Goal: Information Seeking & Learning: Learn about a topic

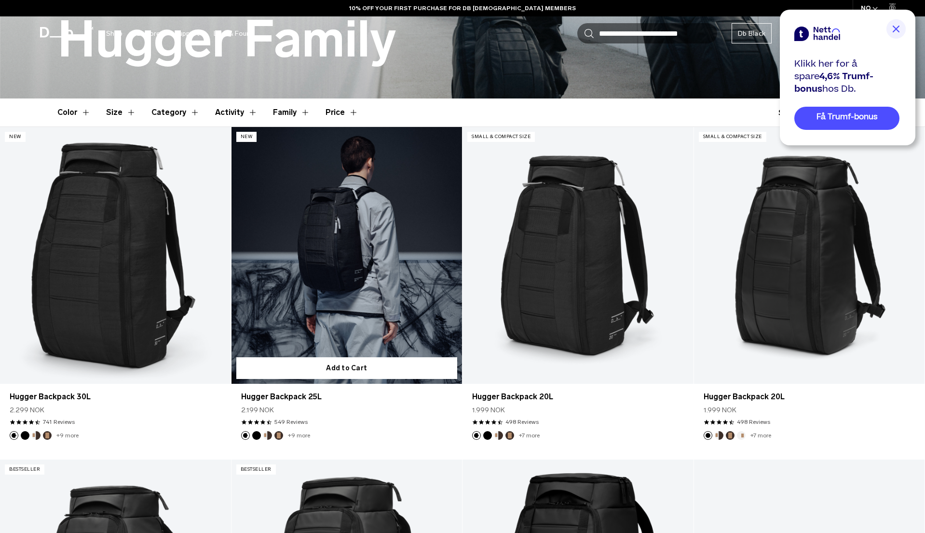
click at [365, 288] on link "Hugger Backpack 25L" at bounding box center [347, 255] width 231 height 257
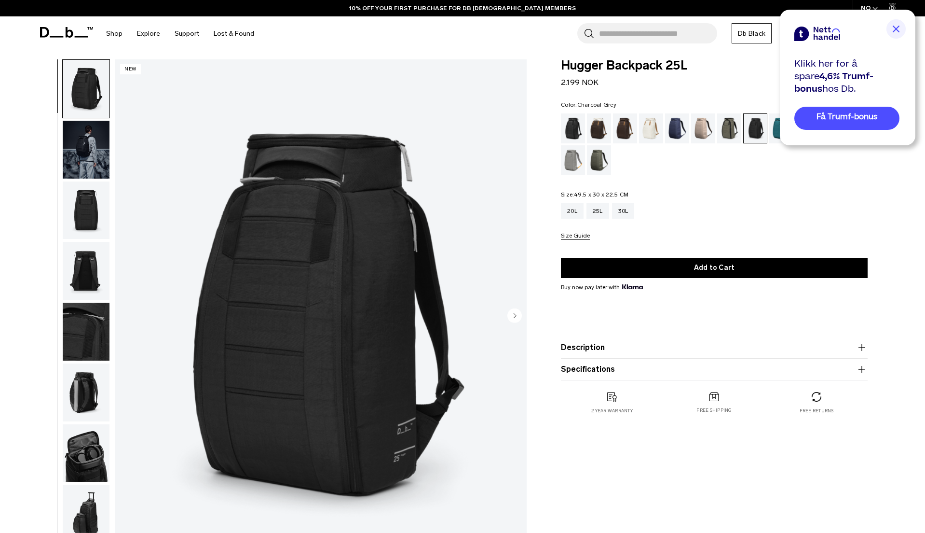
scroll to position [12, 0]
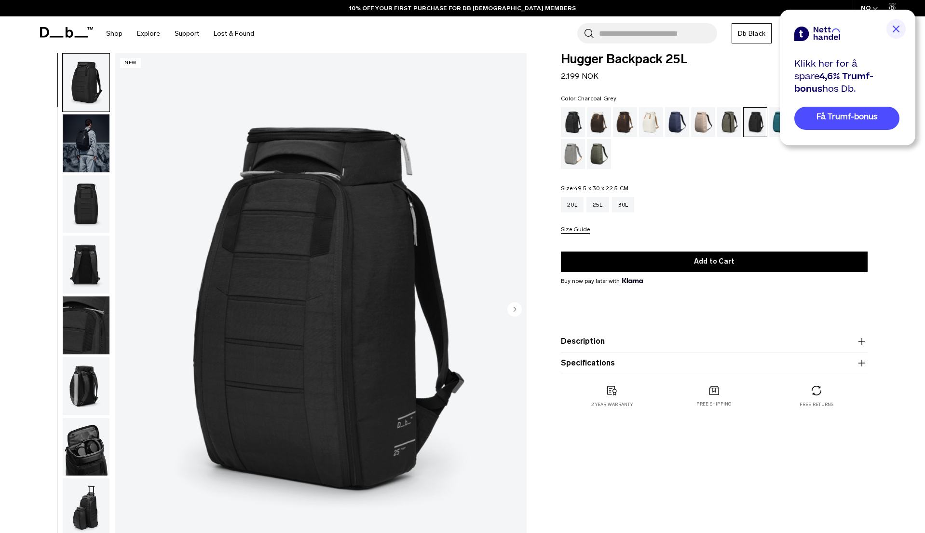
click at [589, 354] on product-accordion "Specifications Volume 25 Litres Dimensions 49.5 x 30 x 22.5 CM (H x W x D) Weig…" at bounding box center [714, 363] width 307 height 22
click at [590, 337] on button "Description" at bounding box center [714, 341] width 307 height 12
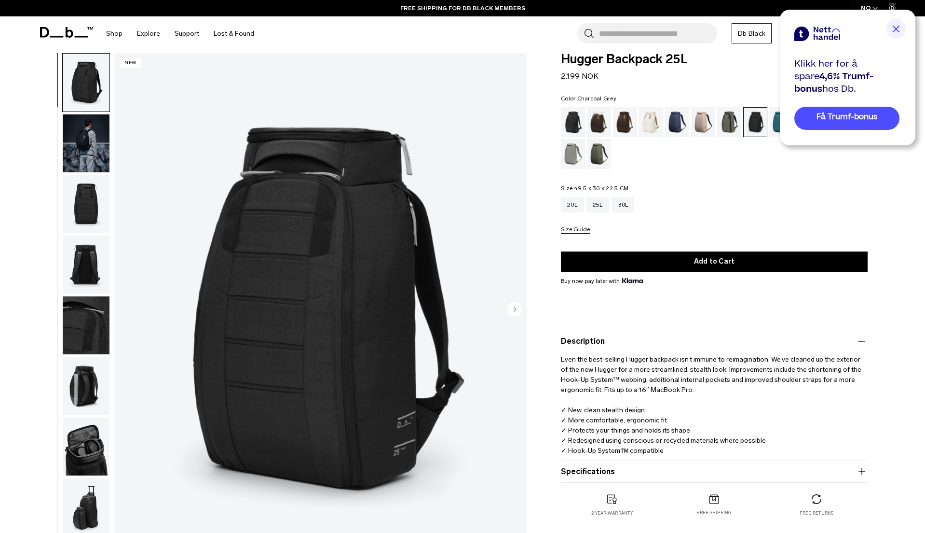
click at [592, 470] on button "Specifications" at bounding box center [714, 471] width 307 height 12
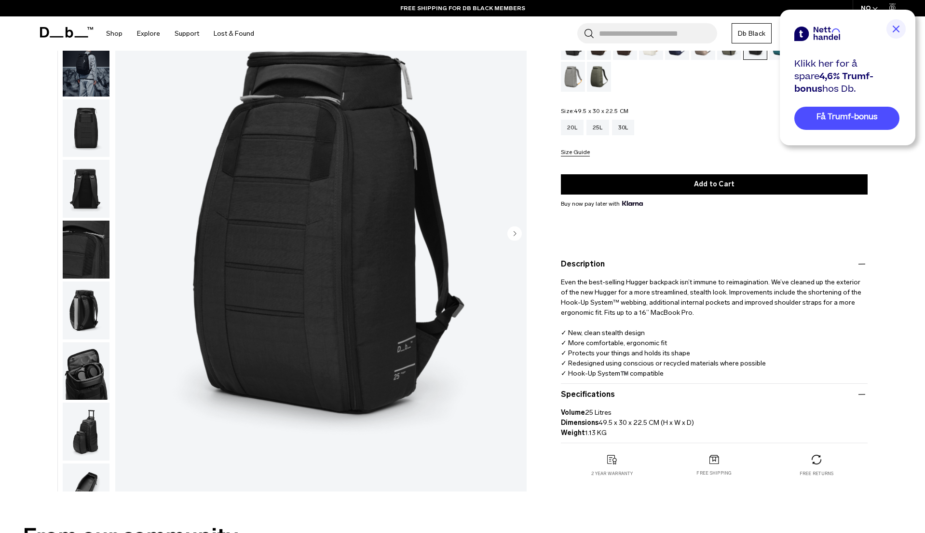
scroll to position [171, 0]
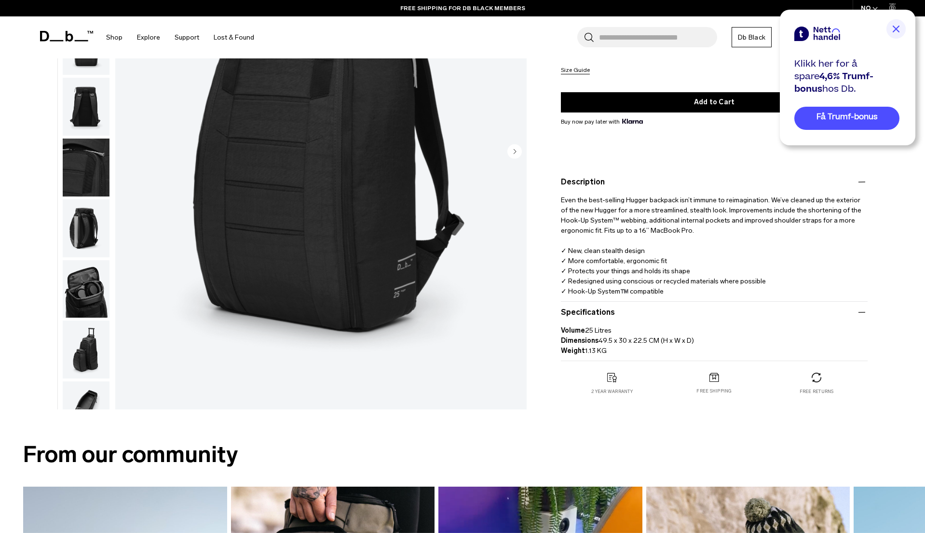
click at [892, 28] on img at bounding box center [896, 28] width 19 height 19
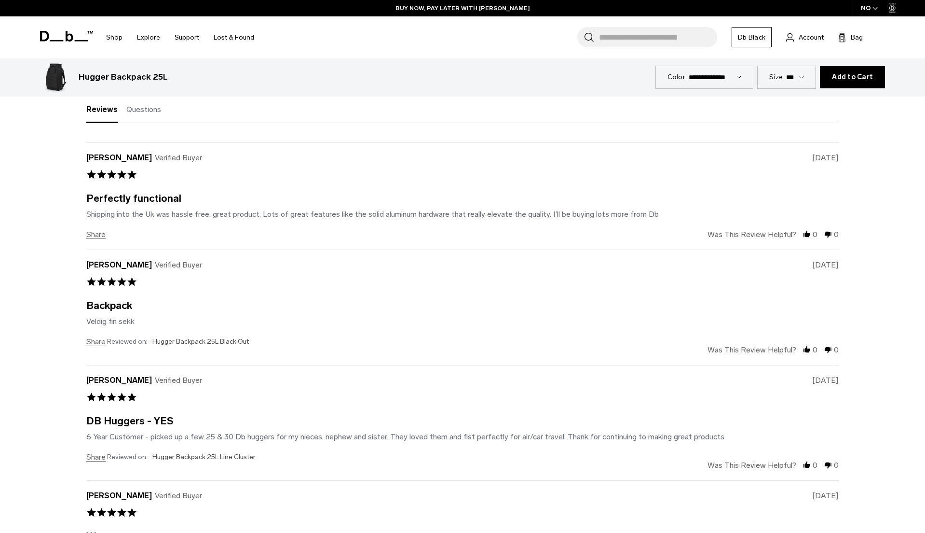
scroll to position [3708, 0]
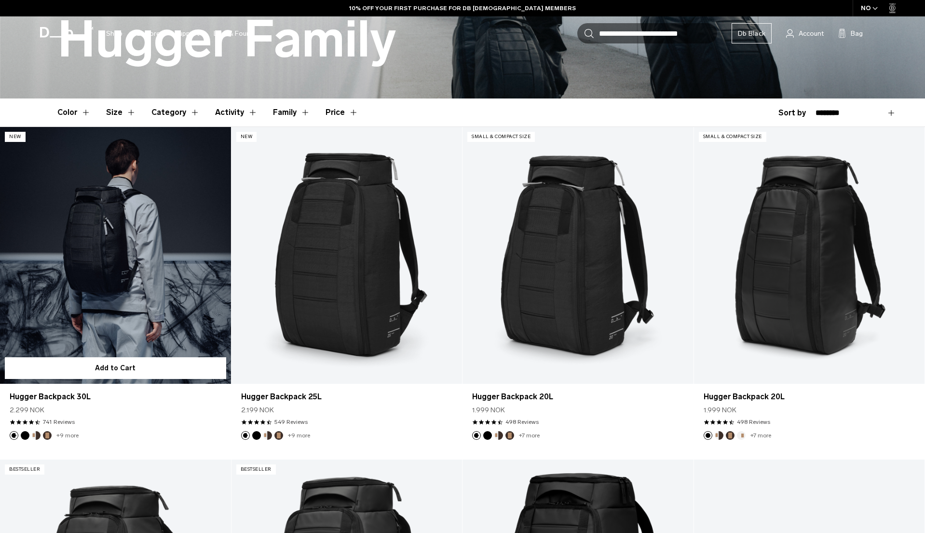
click at [134, 223] on link "Hugger Backpack 30L" at bounding box center [115, 255] width 231 height 257
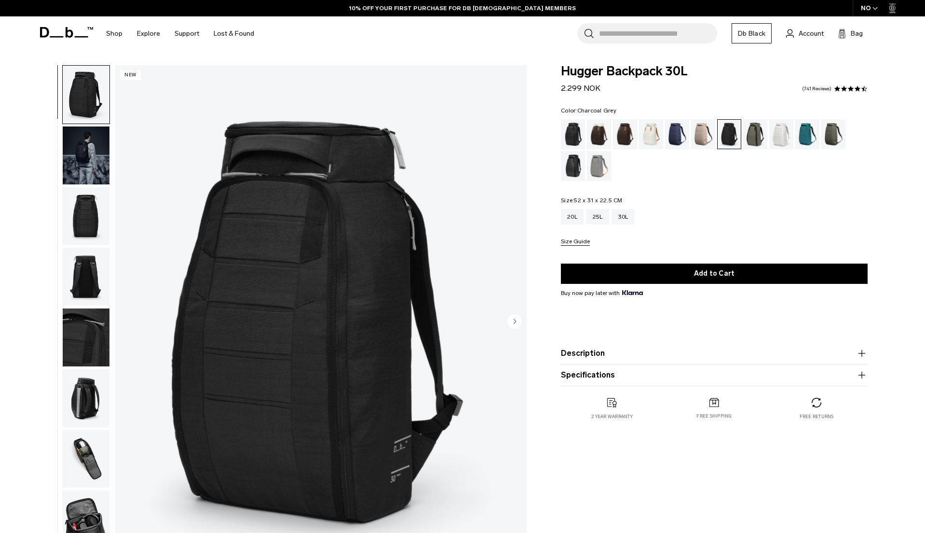
scroll to position [336, 0]
